Goal: Information Seeking & Learning: Learn about a topic

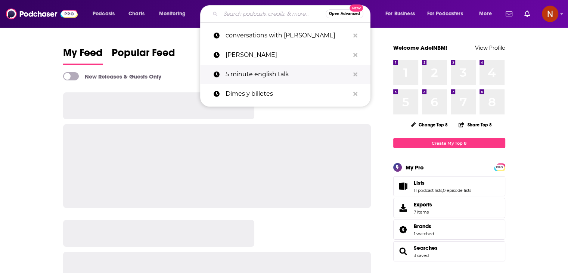
click at [247, 78] on p "5 minute english talk" at bounding box center [288, 74] width 124 height 19
type input "5 minute english talk"
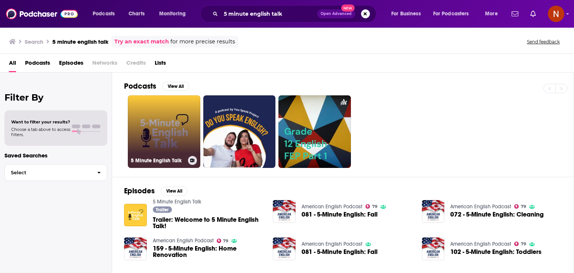
click at [151, 157] on h3 "5 Minute English Talk" at bounding box center [158, 160] width 54 height 6
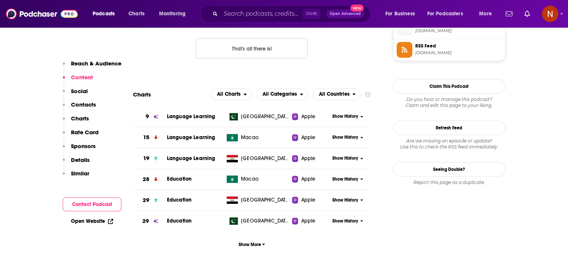
scroll to position [631, 0]
click at [246, 248] on button "Show More" at bounding box center [252, 244] width 238 height 14
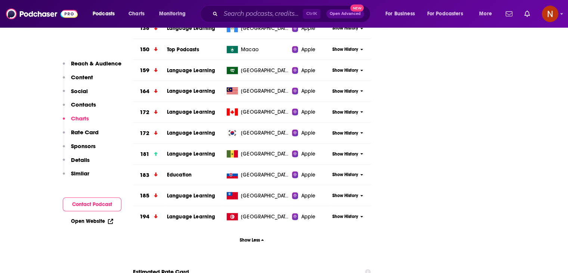
scroll to position [1301, 0]
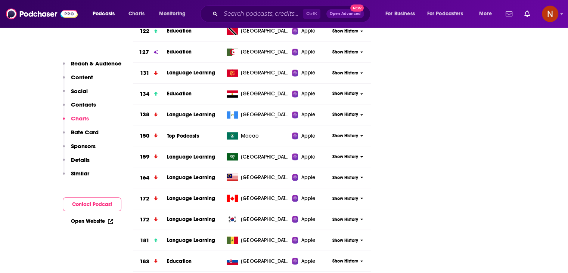
click at [269, 160] on td "[GEOGRAPHIC_DATA]" at bounding box center [258, 156] width 68 height 21
click at [266, 153] on span "[GEOGRAPHIC_DATA]" at bounding box center [265, 156] width 49 height 7
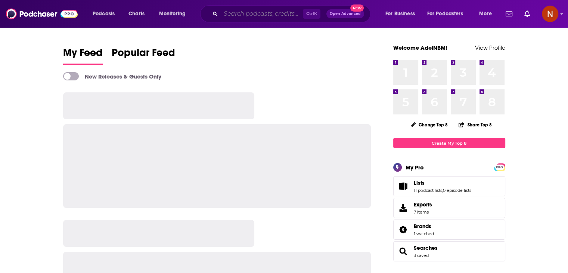
click at [277, 14] on input "Search podcasts, credits, & more..." at bounding box center [262, 14] width 82 height 12
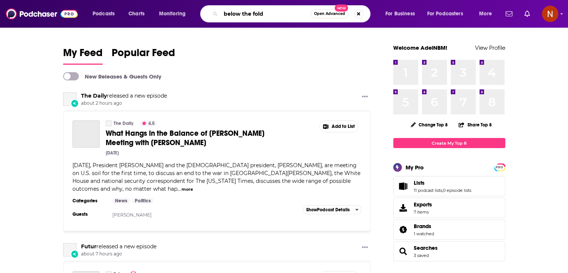
type input "below the fold"
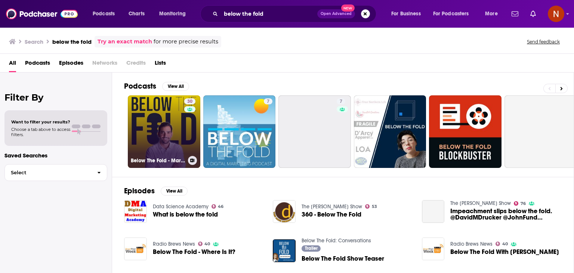
click at [162, 104] on link "30 Below The Fold - Marketing & Advertising Show" at bounding box center [164, 131] width 73 height 73
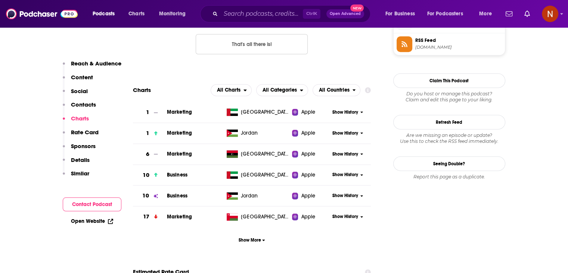
scroll to position [637, 0]
click at [247, 239] on span "Show More" at bounding box center [252, 239] width 27 height 5
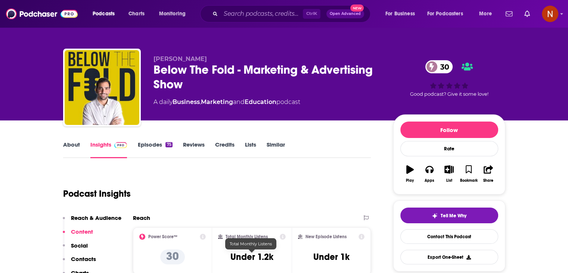
scroll to position [0, 0]
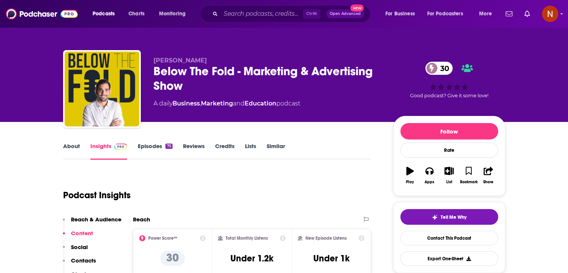
click at [260, 22] on div "Ctrl K Open Advanced New" at bounding box center [285, 13] width 170 height 17
click at [260, 12] on input "Search podcasts, credits, & more..." at bounding box center [262, 14] width 82 height 12
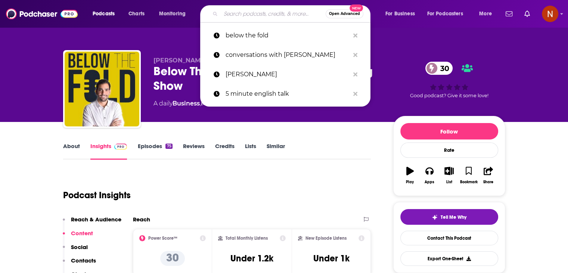
paste input "Coucou MA Biche"
type input "Coucou MA Biche"
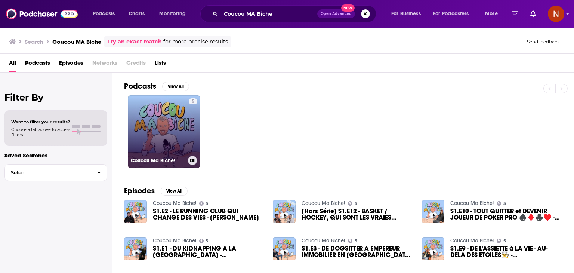
click at [157, 121] on link "5 Coucou Ma Biche!" at bounding box center [164, 131] width 73 height 73
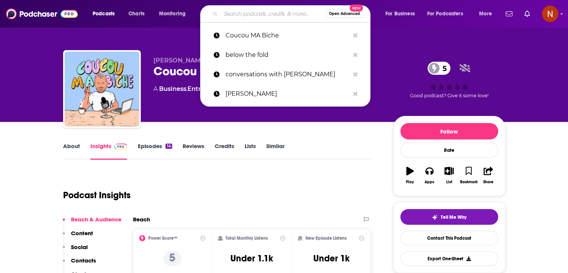
click at [241, 10] on input "Search podcasts, credits, & more..." at bounding box center [273, 14] width 105 height 12
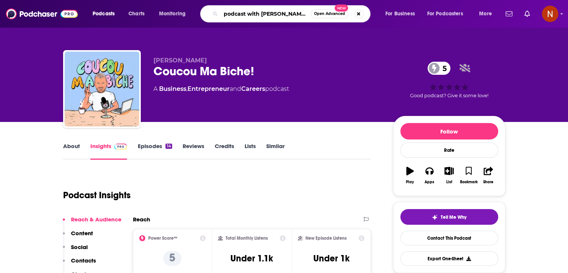
type input "podcast with Nayla"
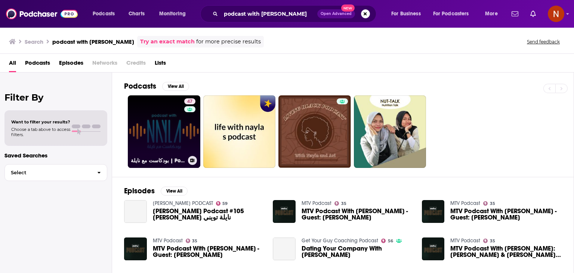
click at [167, 126] on link "47 بودكاست مع نايلة | Podcast With Nayla" at bounding box center [164, 131] width 73 height 73
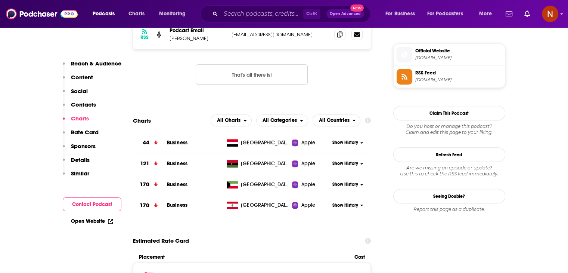
scroll to position [608, 0]
